Goal: Navigation & Orientation: Find specific page/section

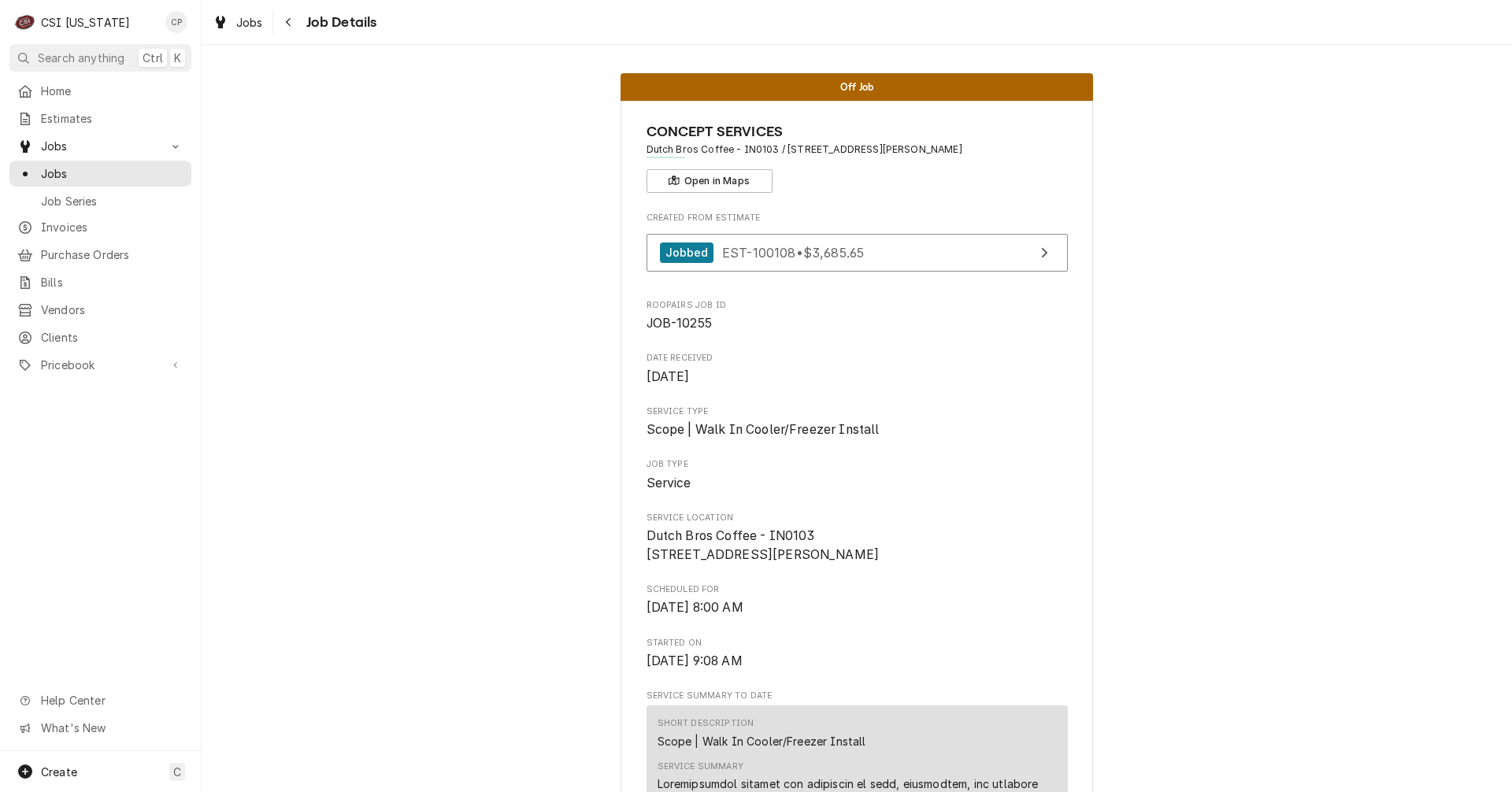
scroll to position [3713, 0]
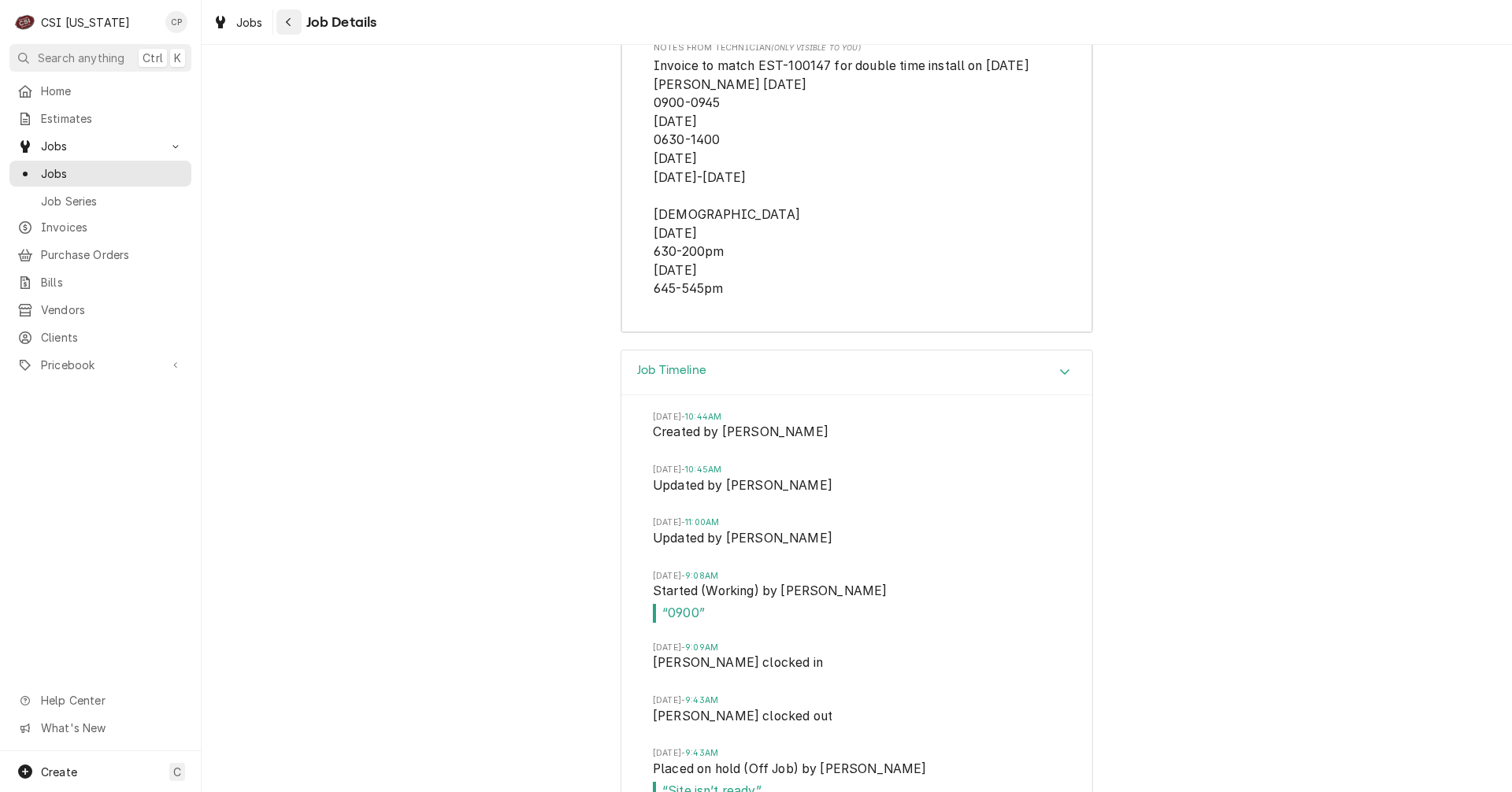
click at [285, 18] on icon "Navigate back" at bounding box center [289, 22] width 7 height 11
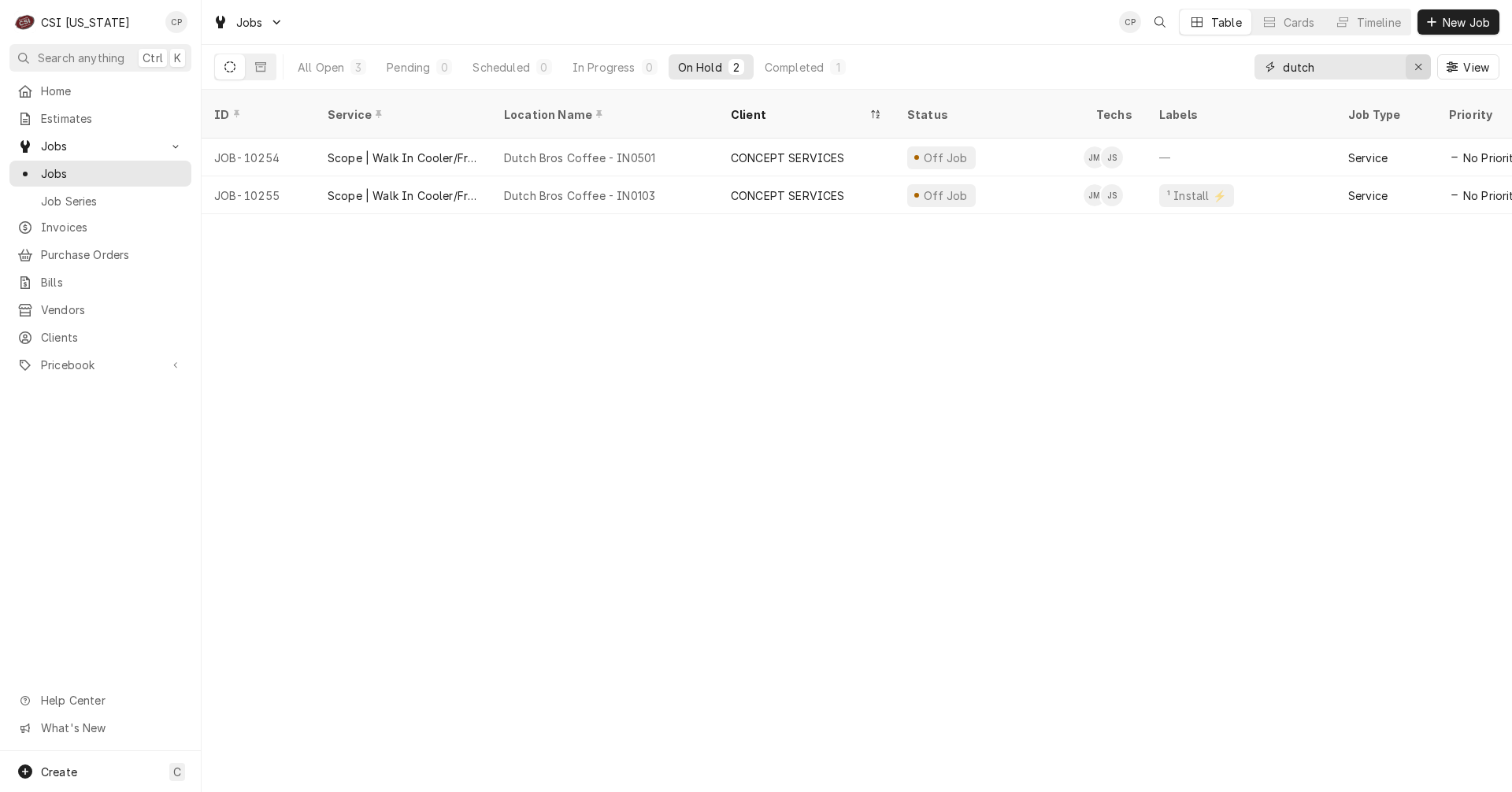
click at [1423, 69] on div "Erase input" at bounding box center [1418, 67] width 15 height 15
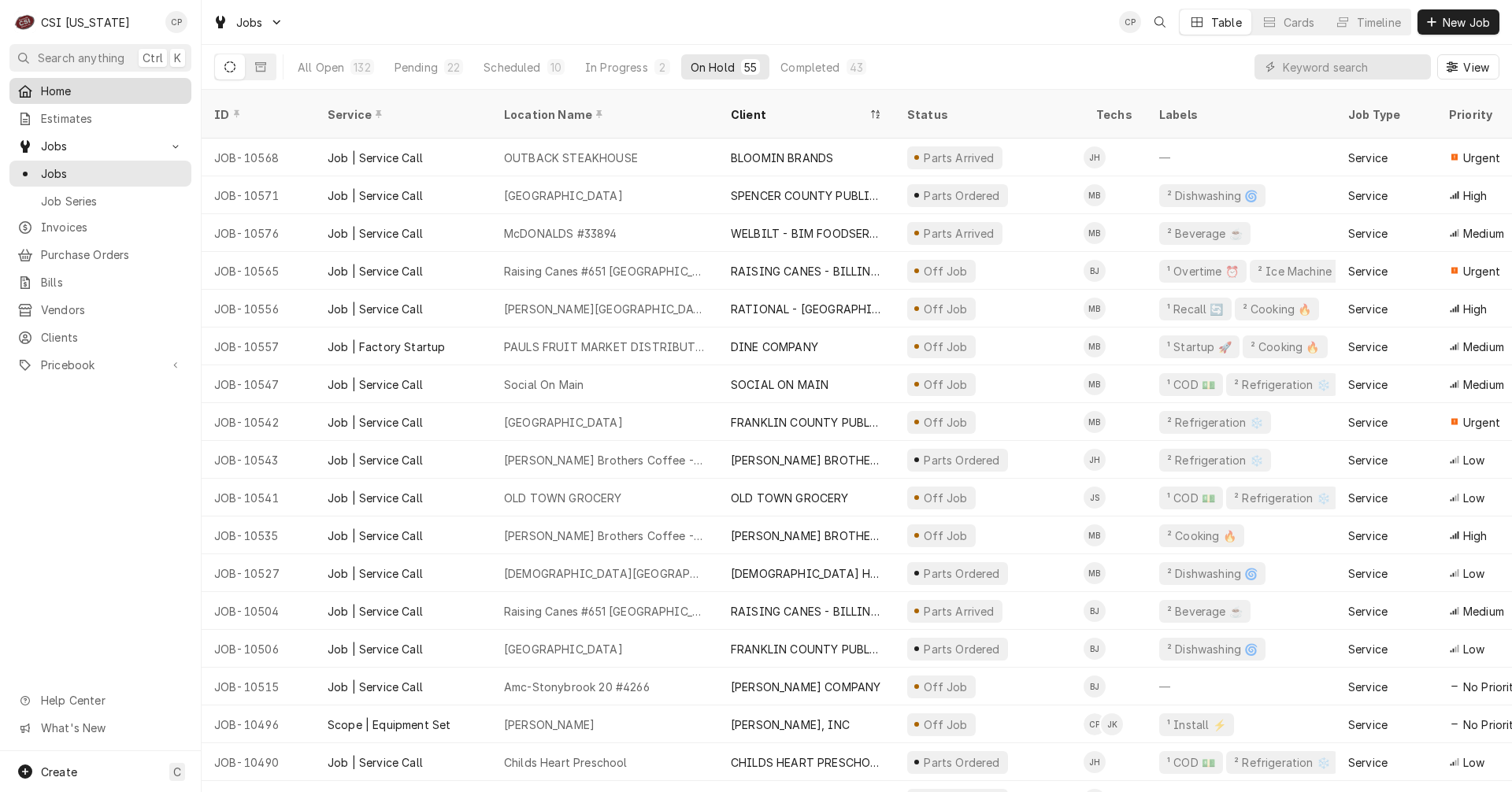
click at [62, 90] on span "Home" at bounding box center [112, 91] width 142 height 16
